Goal: Communication & Community: Answer question/provide support

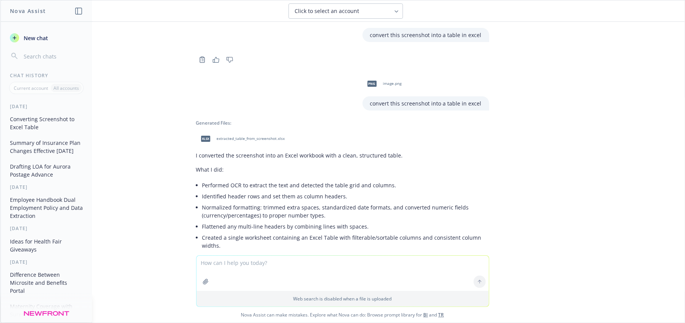
scroll to position [313, 0]
